Goal: Transaction & Acquisition: Purchase product/service

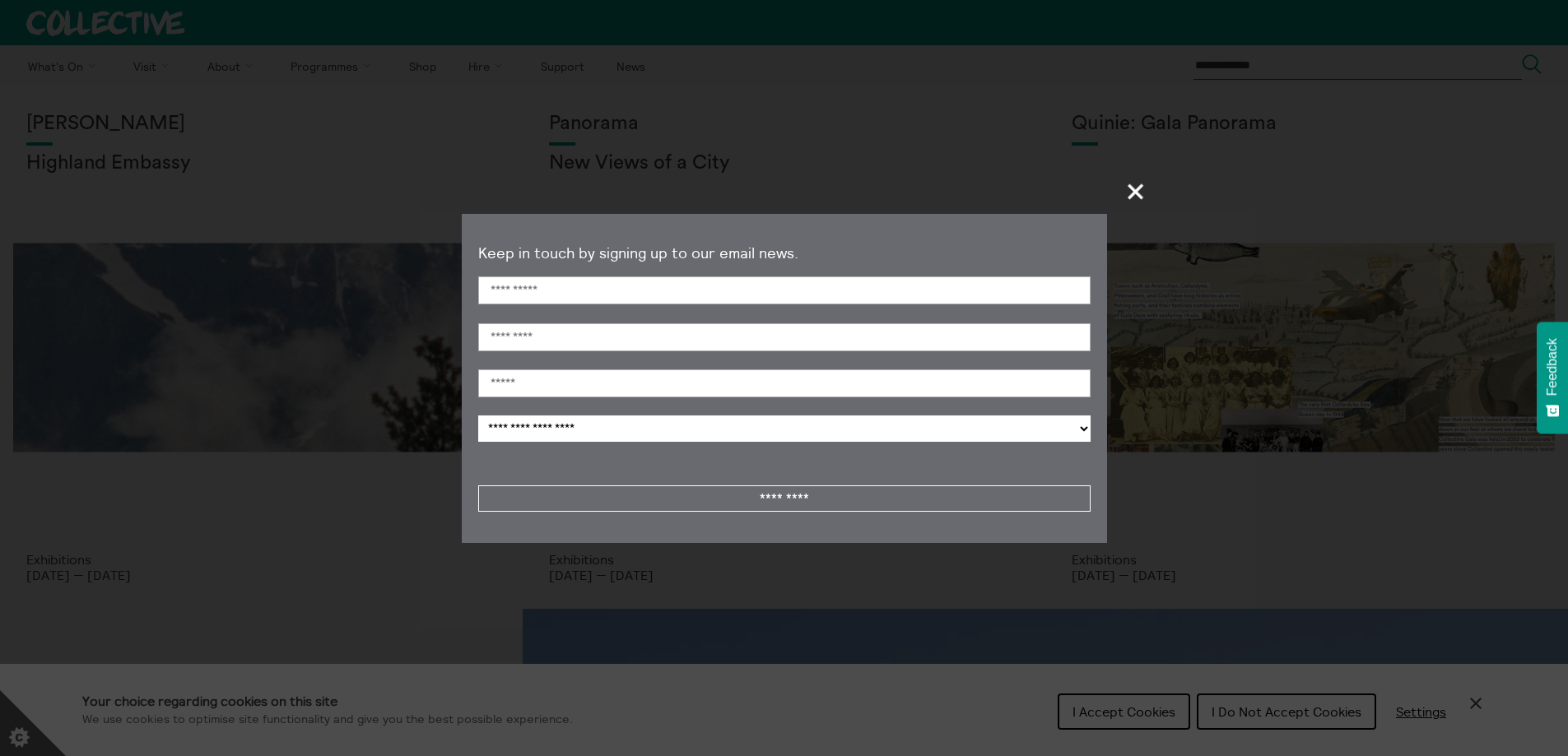
click at [1133, 186] on span "+" at bounding box center [1136, 191] width 48 height 48
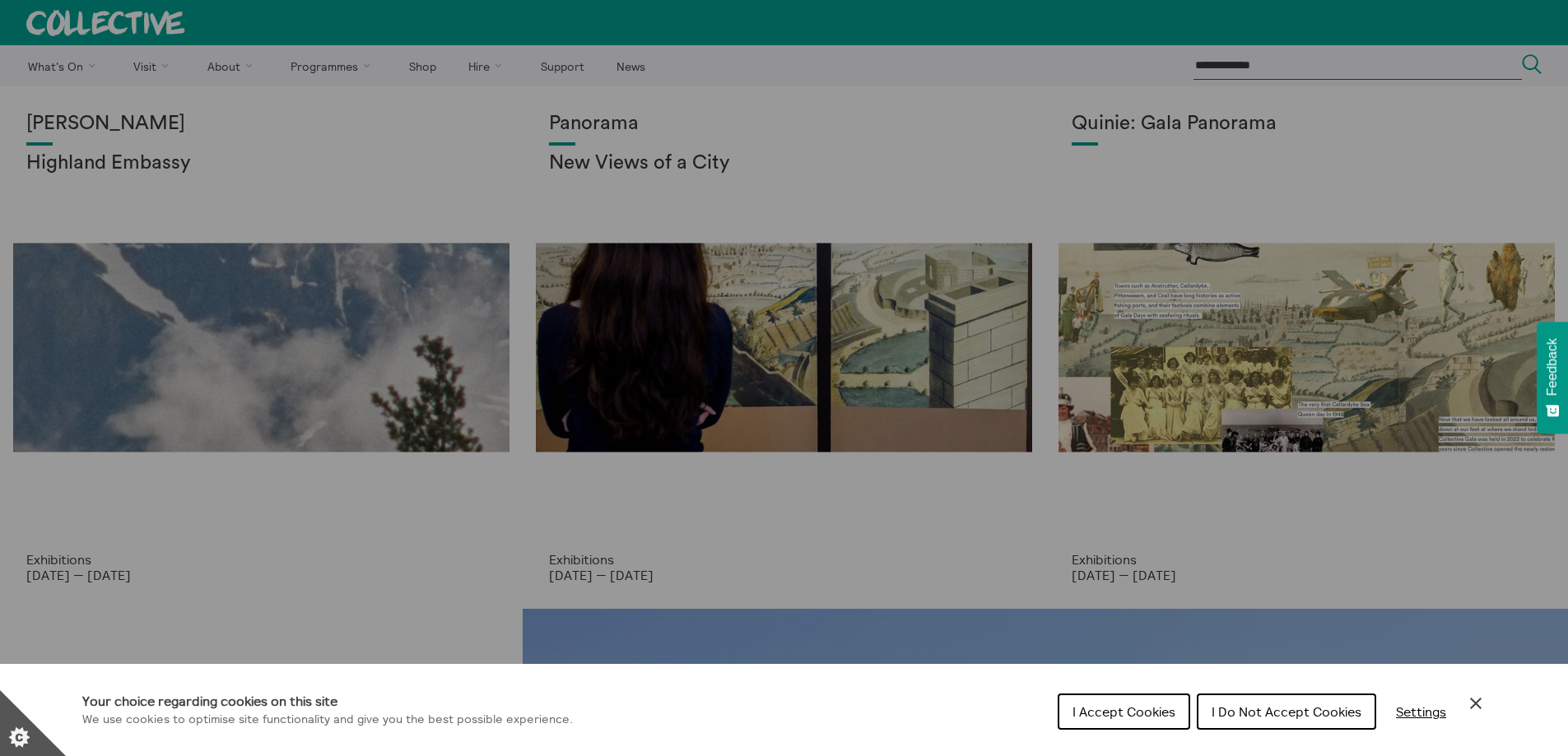
click at [1228, 708] on span "I Do Not Accept Cookies" at bounding box center [1286, 711] width 150 height 16
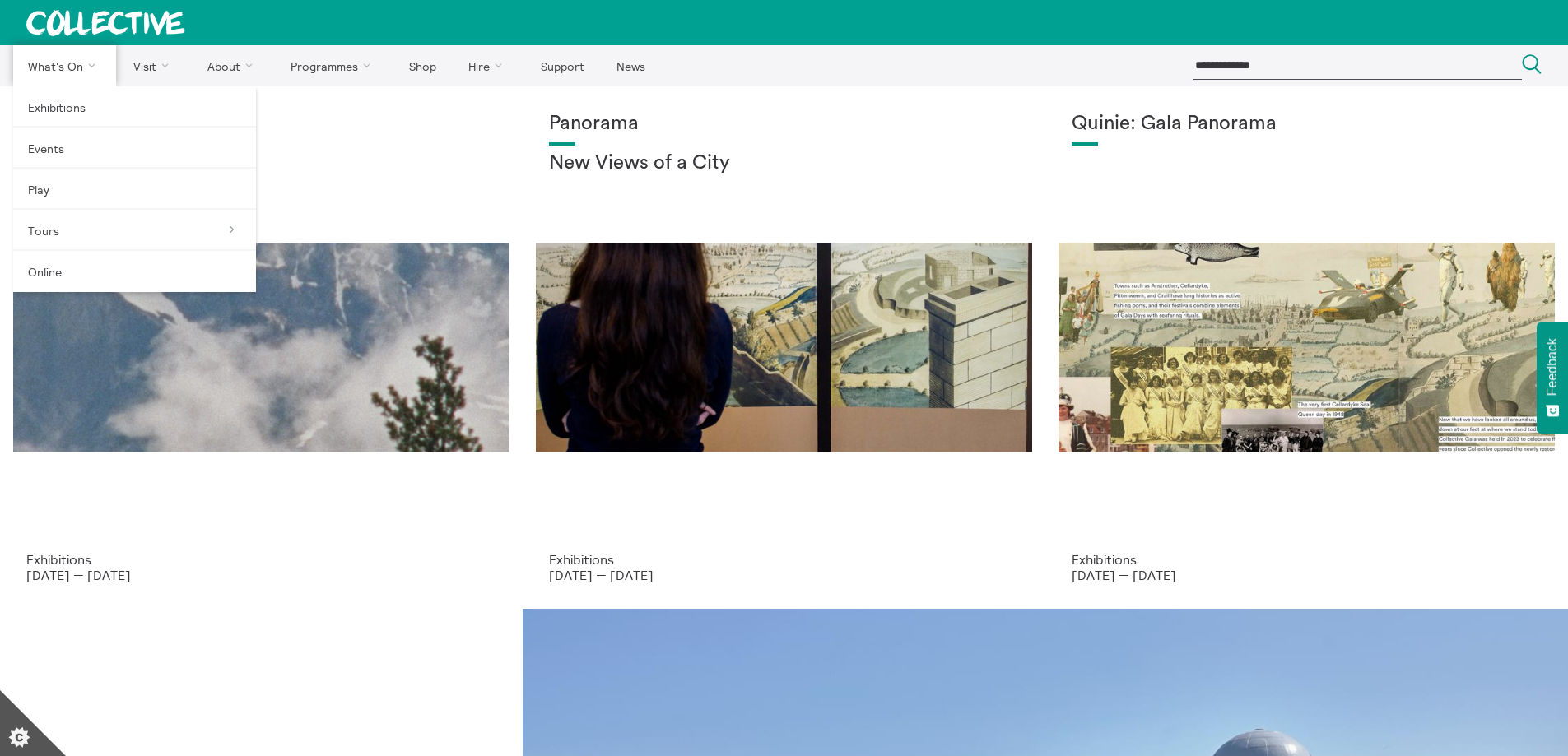
click at [62, 62] on link "What's On" at bounding box center [64, 66] width 103 height 41
click at [74, 123] on link "Exhibitions" at bounding box center [134, 107] width 242 height 41
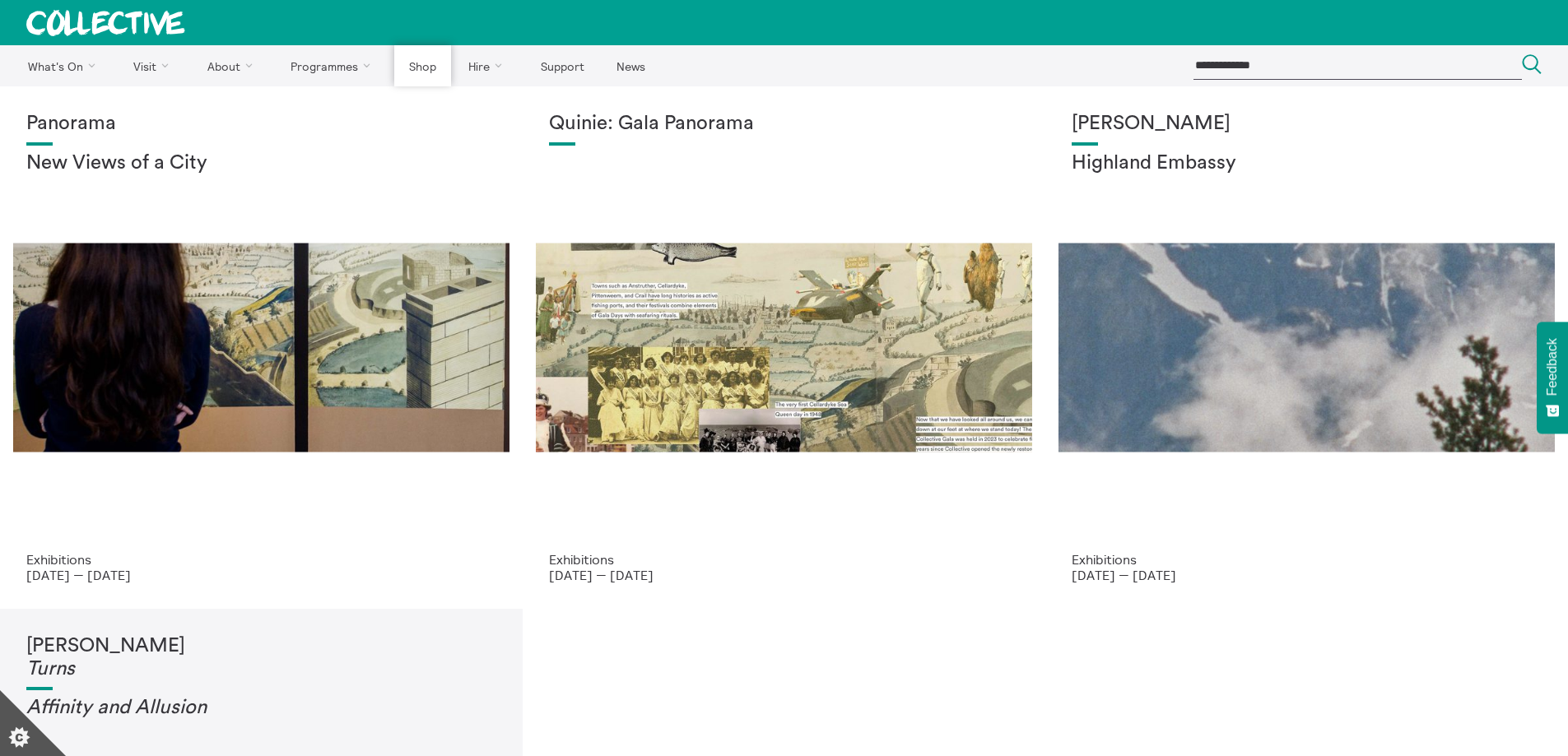
click at [417, 62] on link "Shop" at bounding box center [422, 66] width 56 height 41
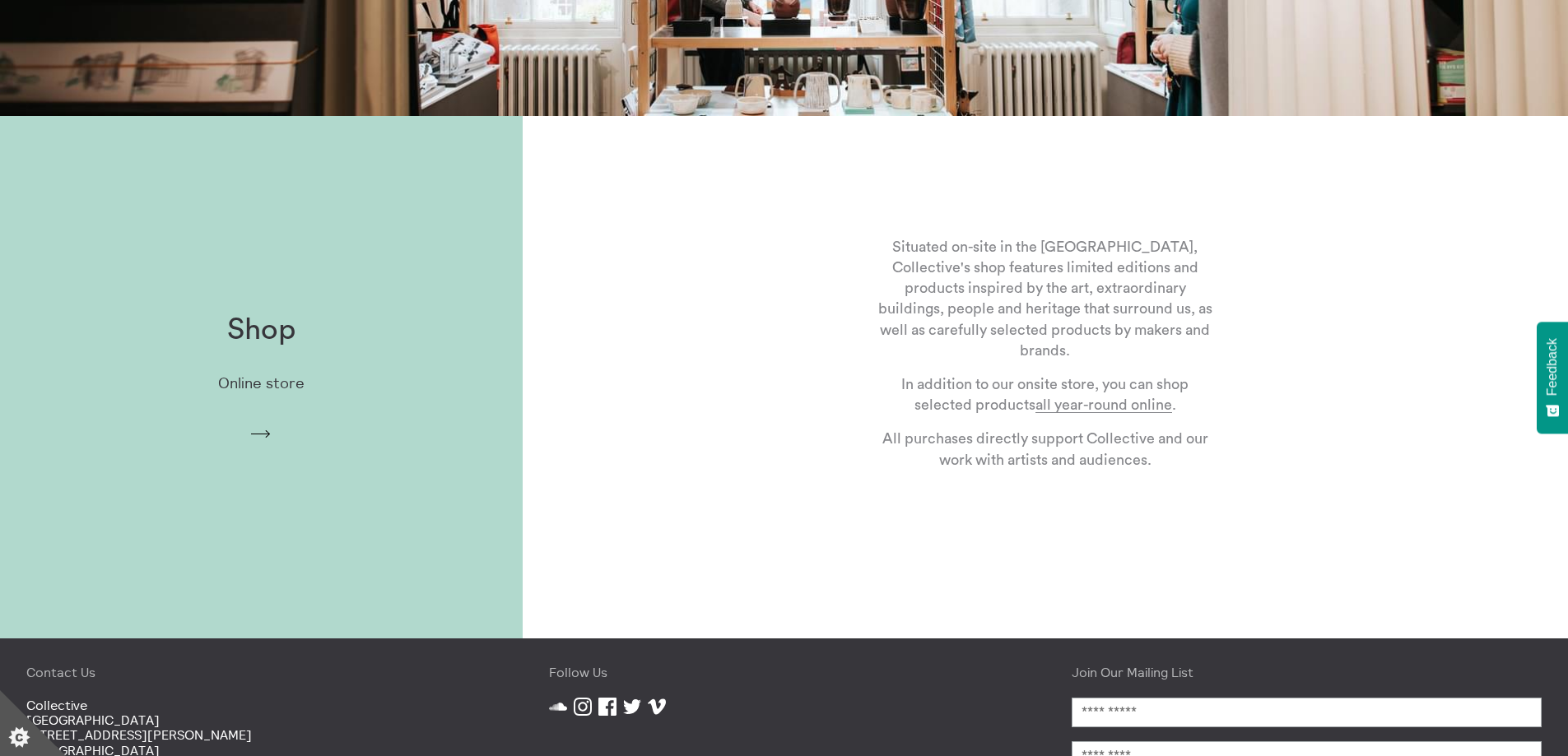
scroll to position [494, 0]
click at [274, 376] on p "Online store" at bounding box center [261, 383] width 87 height 17
